Goal: Complete application form

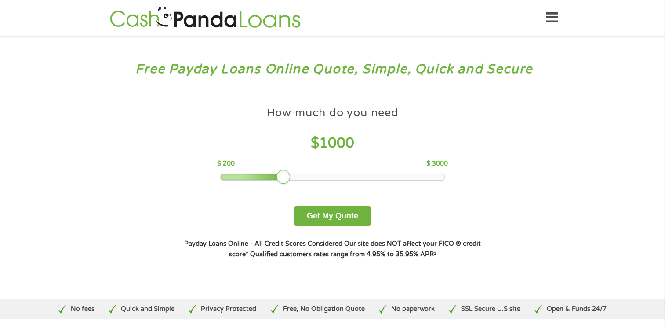
click at [431, 167] on p "$ 3000" at bounding box center [438, 164] width 22 height 10
click at [432, 166] on p "$ 3000" at bounding box center [438, 164] width 22 height 10
click at [283, 180] on div at bounding box center [284, 177] width 14 height 14
click at [308, 178] on div at bounding box center [333, 177] width 224 height 6
click at [324, 177] on div at bounding box center [333, 177] width 224 height 6
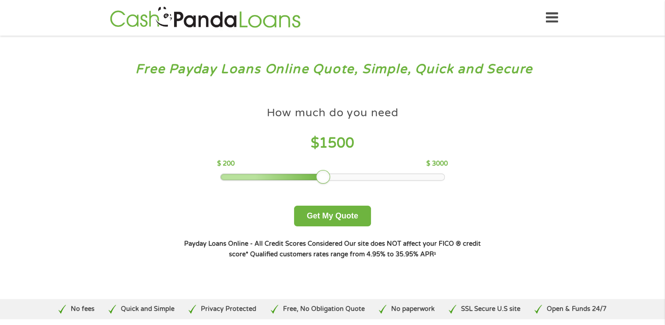
click at [347, 174] on div at bounding box center [333, 177] width 224 height 6
click at [367, 176] on div at bounding box center [333, 177] width 224 height 6
click at [385, 177] on div at bounding box center [333, 177] width 224 height 6
click at [403, 179] on div at bounding box center [333, 177] width 224 height 6
click at [421, 176] on div at bounding box center [333, 177] width 224 height 6
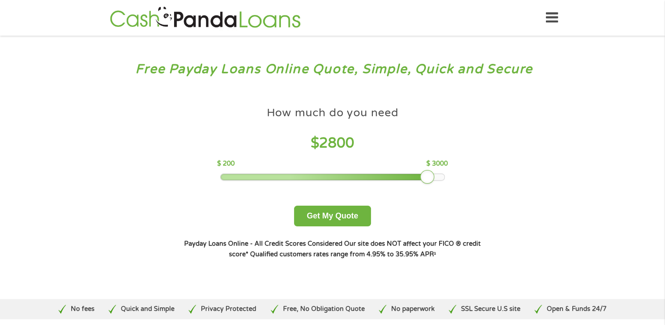
click at [430, 176] on div at bounding box center [333, 177] width 224 height 6
click at [440, 176] on div at bounding box center [333, 177] width 224 height 6
click at [440, 176] on div at bounding box center [435, 177] width 14 height 14
click at [443, 175] on div at bounding box center [333, 177] width 224 height 6
click at [321, 216] on button "Get My Quote" at bounding box center [332, 215] width 77 height 21
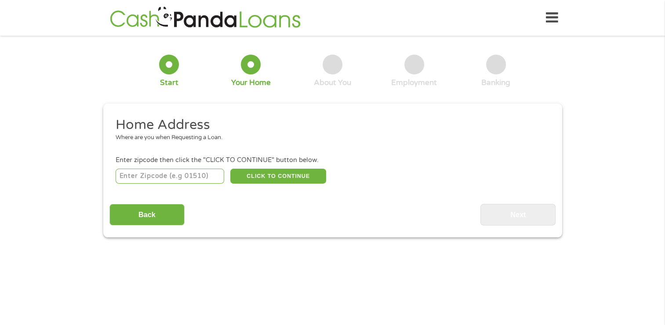
click at [124, 175] on input "number" at bounding box center [170, 175] width 109 height 15
type input "11380"
click at [288, 175] on button "CLICK TO CONTINUE" at bounding box center [278, 175] width 96 height 15
